Goal: Transaction & Acquisition: Subscribe to service/newsletter

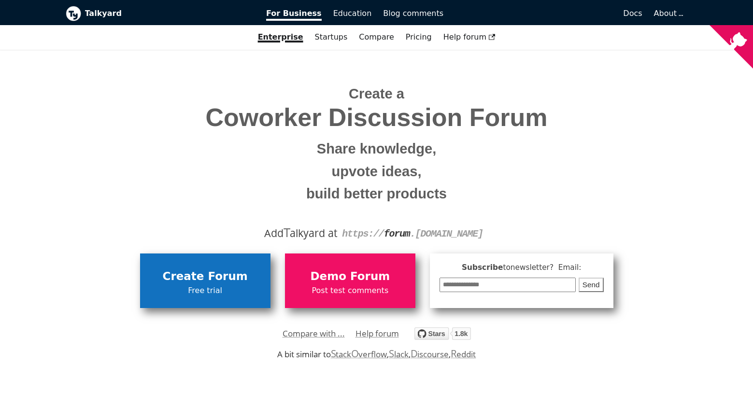
click at [195, 288] on span "Free trial" at bounding box center [205, 290] width 121 height 13
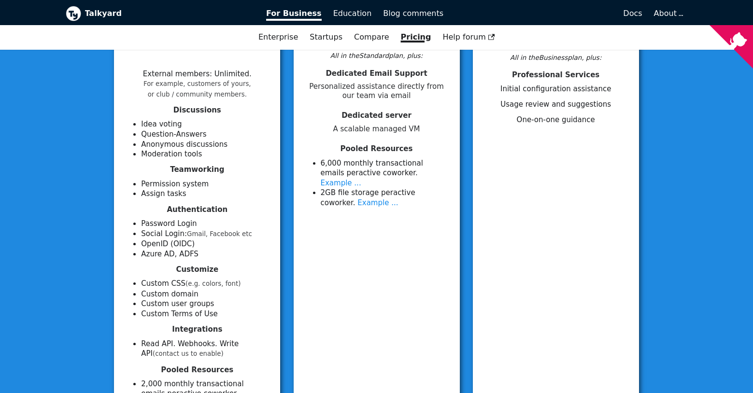
scroll to position [166, 0]
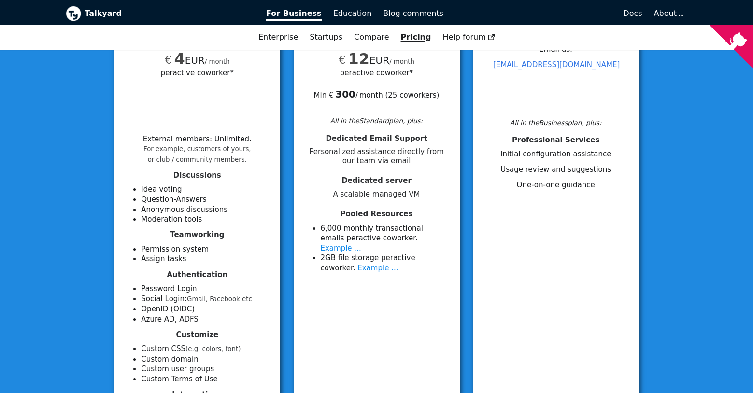
click at [94, 14] on b "Talkyard" at bounding box center [169, 13] width 168 height 13
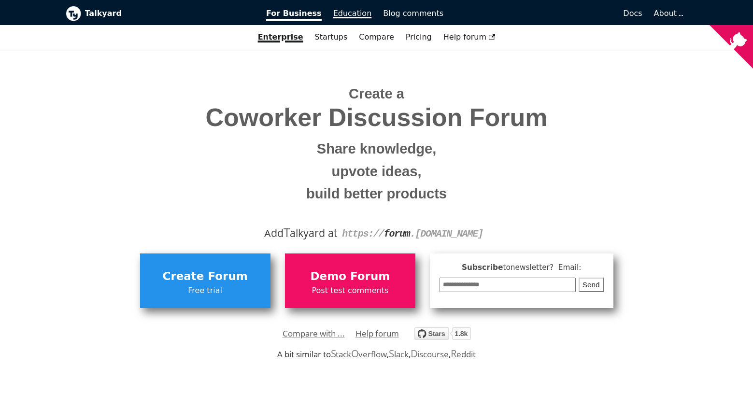
click at [344, 14] on span "Education" at bounding box center [352, 13] width 39 height 9
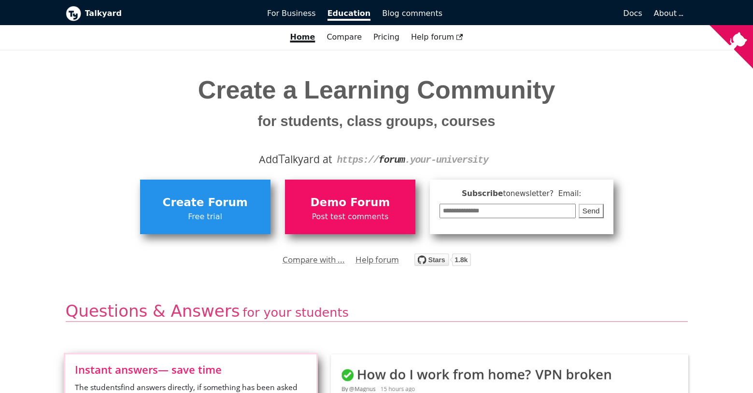
click at [310, 22] on div "Talkyard Education For Business Blog comments Docs Blog About For Business Educ…" at bounding box center [376, 12] width 637 height 25
click at [283, 6] on link "For Business" at bounding box center [291, 13] width 60 height 16
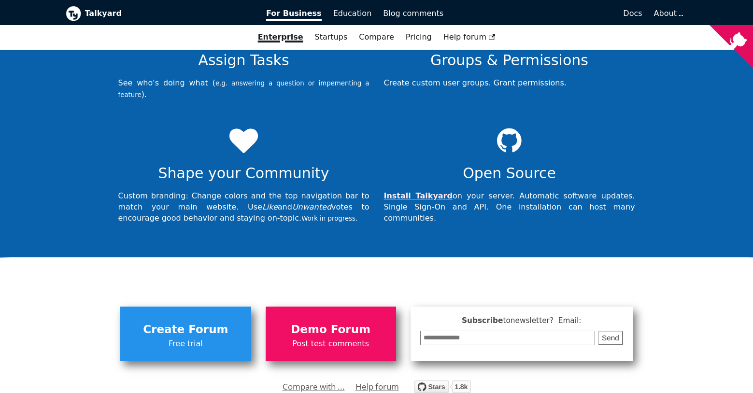
scroll to position [3343, 0]
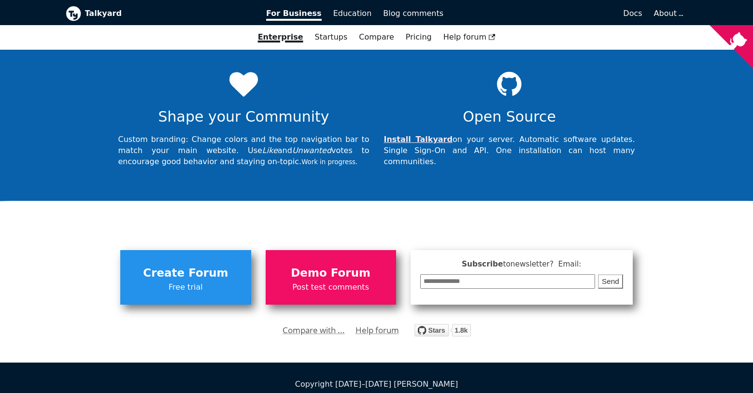
click at [476, 274] on input "email" at bounding box center [507, 281] width 175 height 15
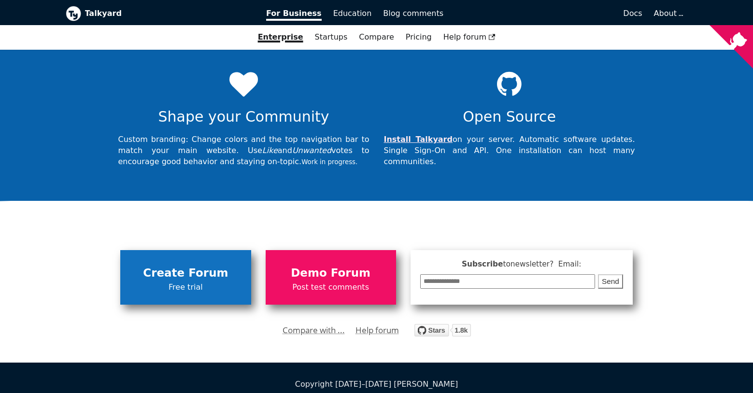
click at [174, 264] on span "Create Forum" at bounding box center [185, 273] width 121 height 18
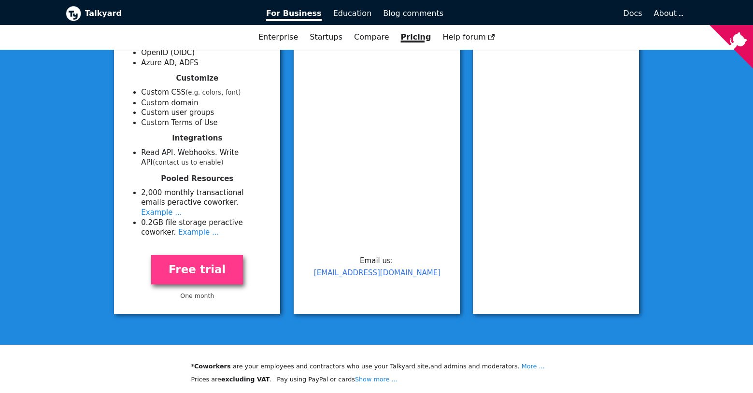
scroll to position [450, 0]
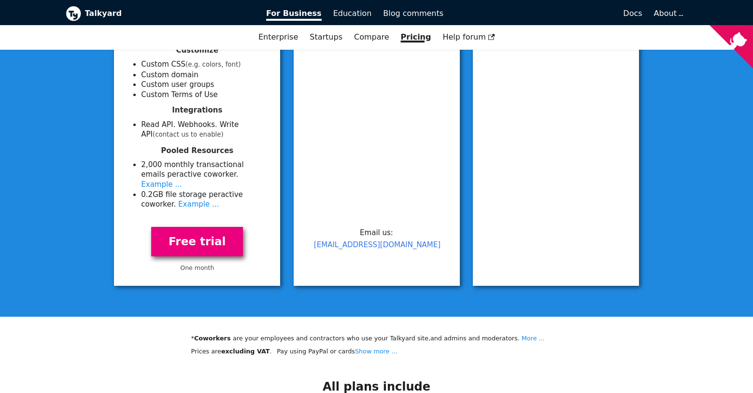
click at [214, 231] on link "Free trial" at bounding box center [197, 241] width 92 height 29
